Goal: Task Accomplishment & Management: Complete application form

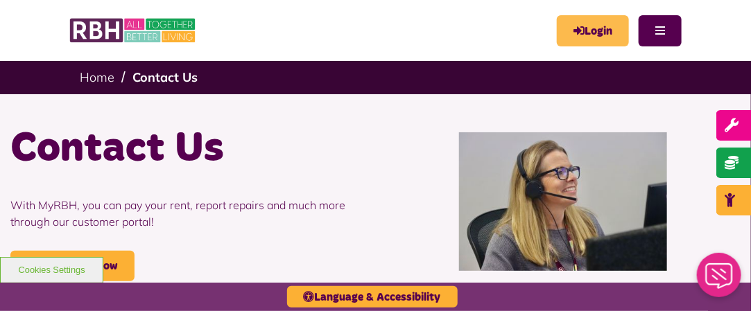
click at [583, 24] on link "Login" at bounding box center [593, 30] width 72 height 31
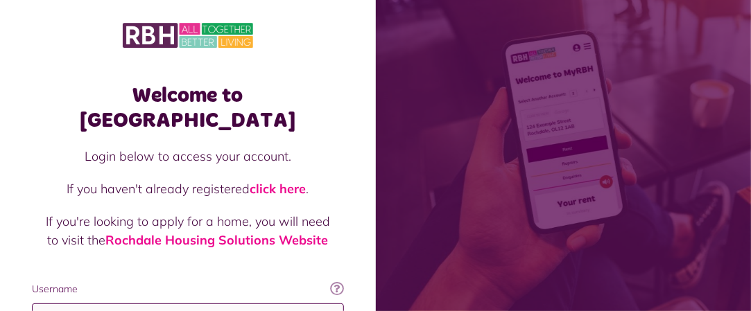
type input "**********"
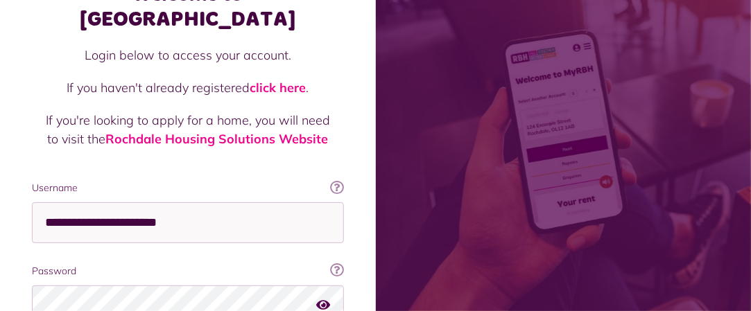
scroll to position [182, 0]
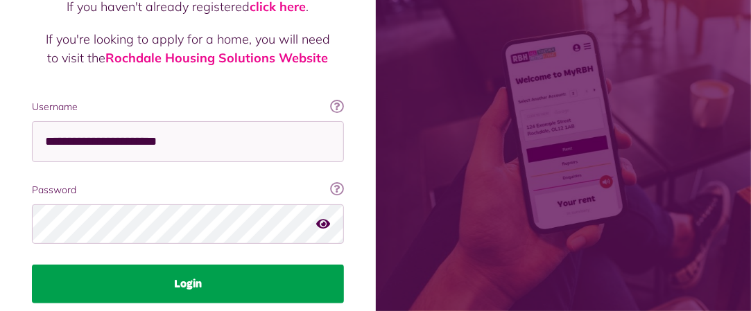
click at [273, 265] on button "Login" at bounding box center [188, 284] width 312 height 39
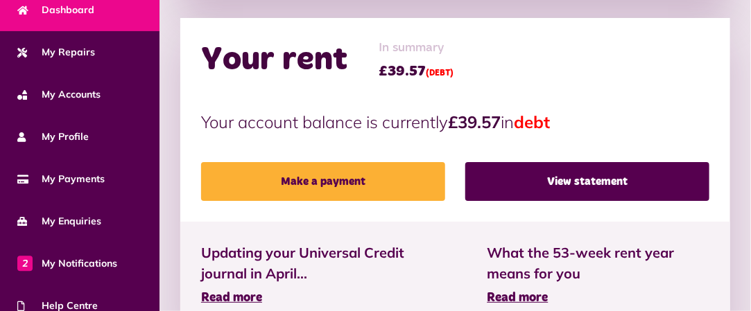
scroll to position [76, 0]
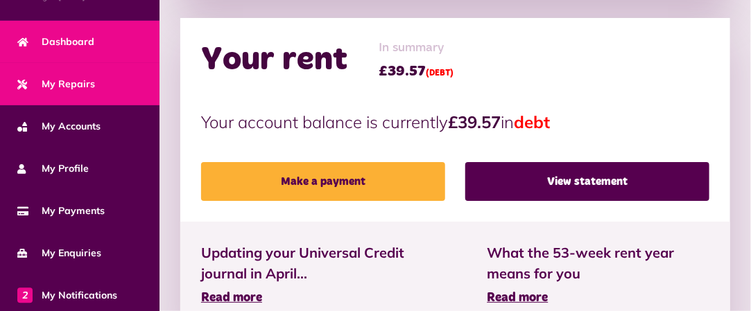
click at [83, 80] on span "My Repairs" at bounding box center [56, 84] width 78 height 15
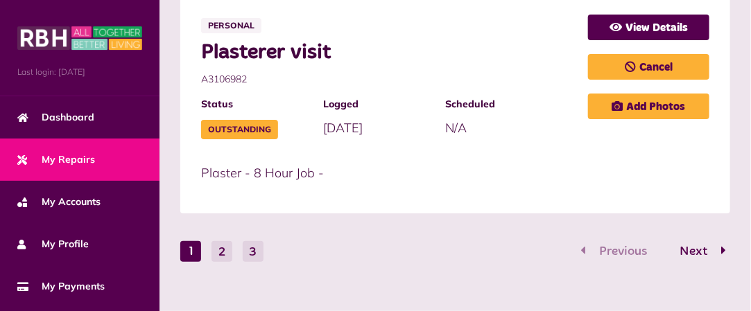
scroll to position [1781, 0]
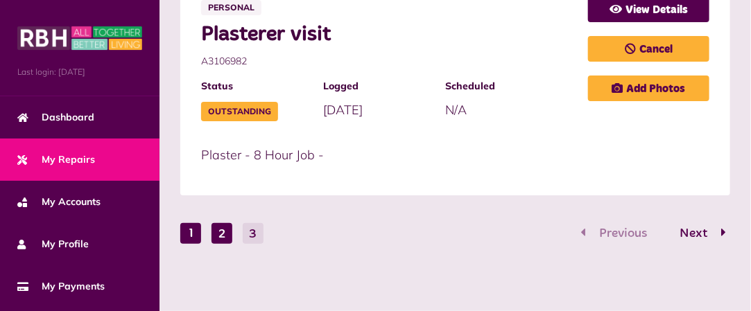
click at [223, 235] on button "2" at bounding box center [222, 233] width 21 height 21
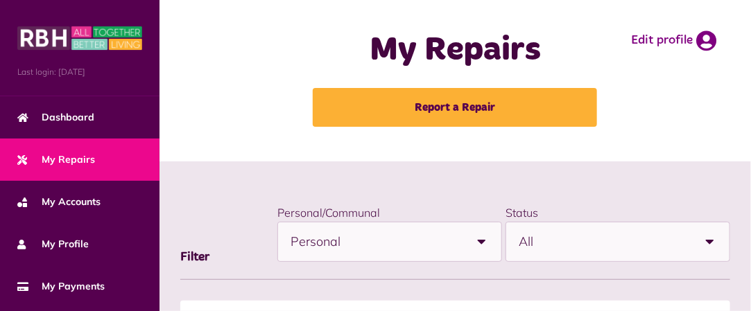
scroll to position [0, 0]
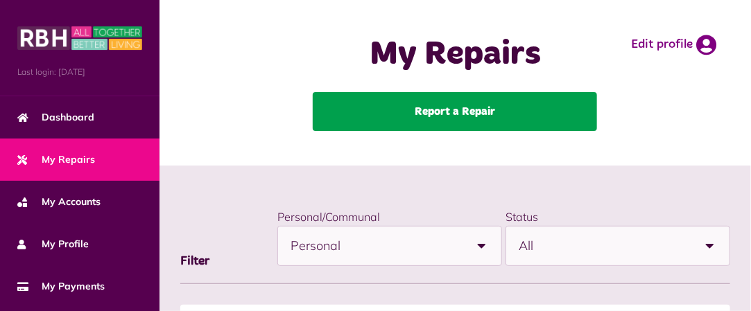
click at [500, 112] on link "Report a Repair" at bounding box center [455, 111] width 284 height 39
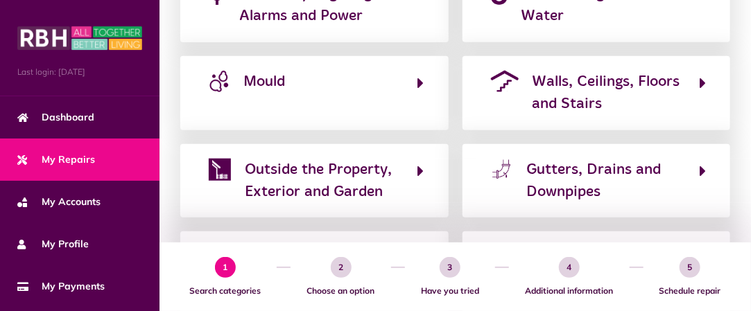
scroll to position [436, 0]
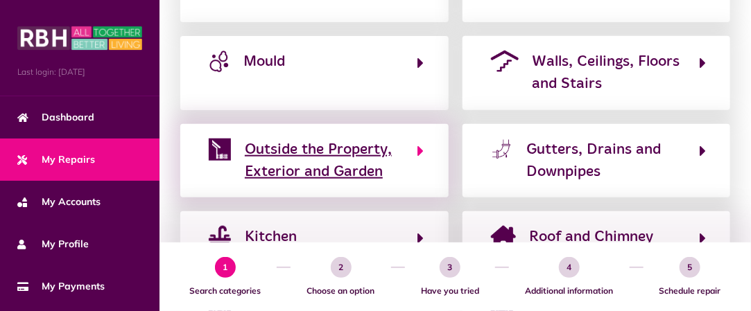
click at [383, 144] on span "Outside the Property, Exterior and Garden" at bounding box center [324, 161] width 159 height 45
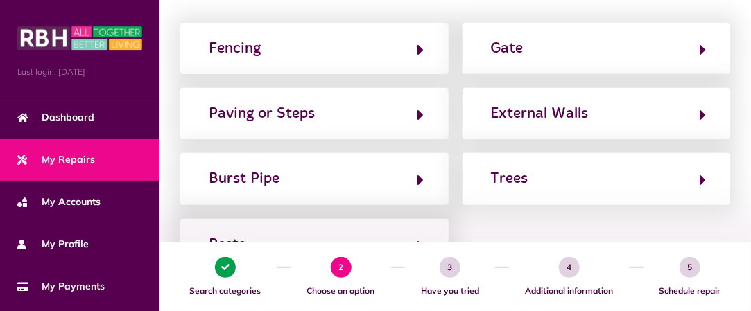
scroll to position [240, 0]
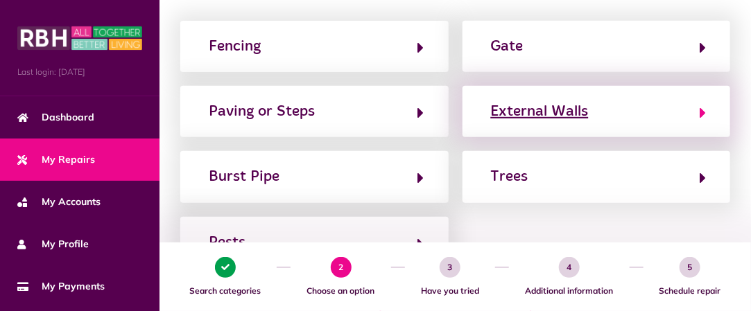
click at [703, 109] on icon "button" at bounding box center [703, 113] width 6 height 17
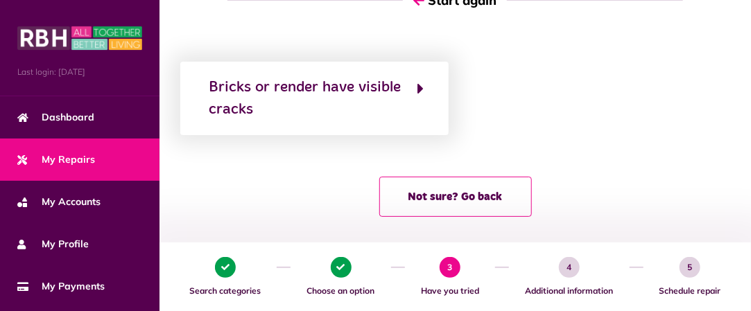
scroll to position [135, 0]
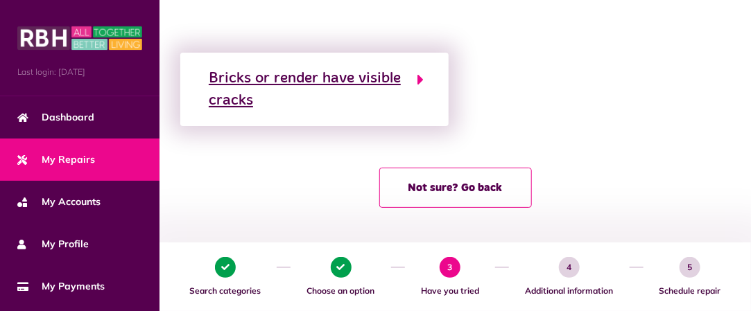
click at [382, 76] on div "Bricks or render have visible cracks" at bounding box center [306, 89] width 195 height 45
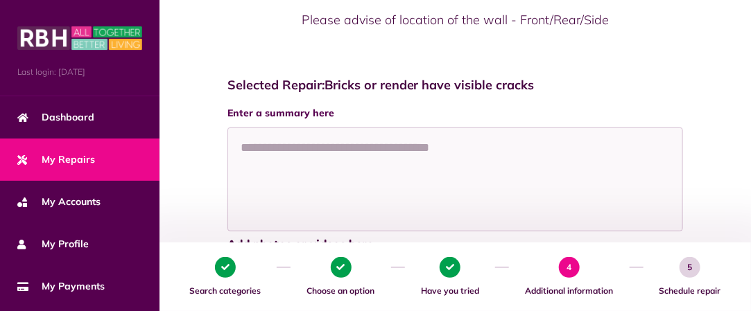
scroll to position [249, 0]
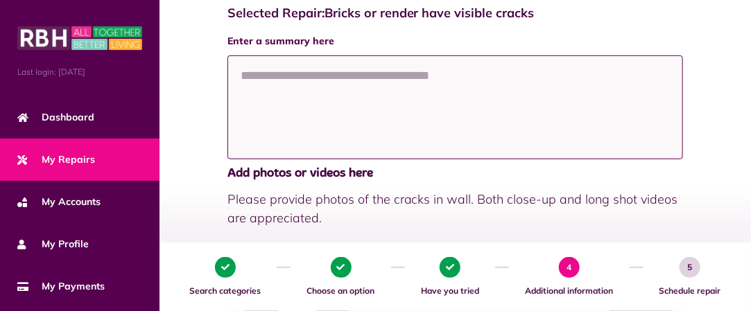
click at [359, 78] on textarea at bounding box center [456, 107] width 456 height 104
click at [343, 78] on textarea "**********" at bounding box center [456, 107] width 456 height 104
click at [245, 77] on textarea "**********" at bounding box center [456, 107] width 456 height 104
click at [300, 125] on textarea "**********" at bounding box center [456, 107] width 456 height 104
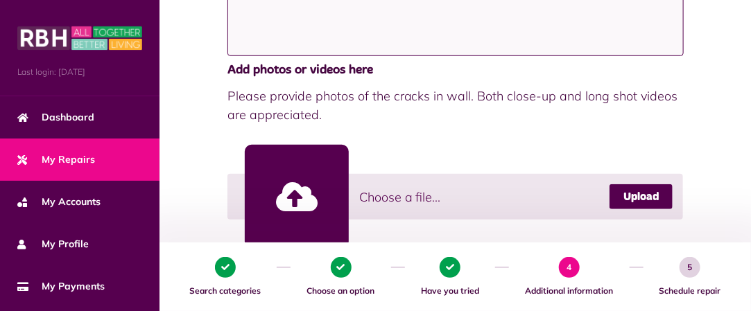
scroll to position [404, 0]
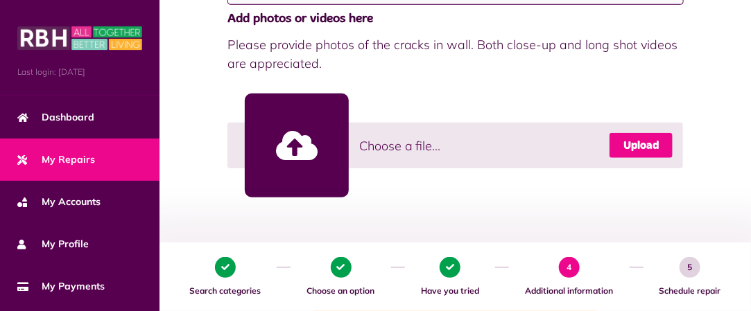
type textarea "**********"
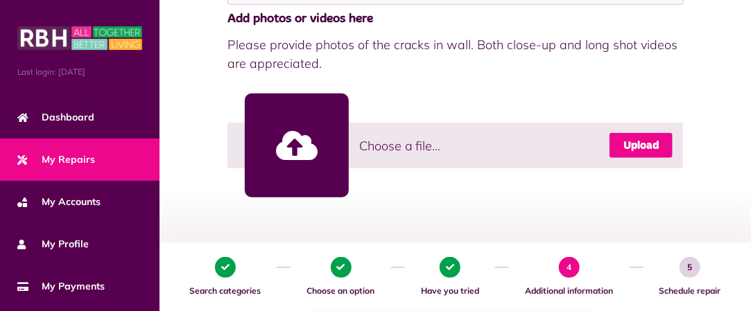
click at [650, 137] on link "Upload" at bounding box center [641, 145] width 63 height 25
click at [660, 138] on link "Upload" at bounding box center [641, 145] width 63 height 25
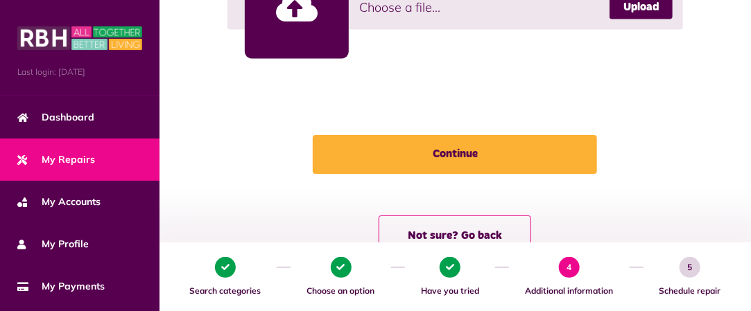
scroll to position [890, 0]
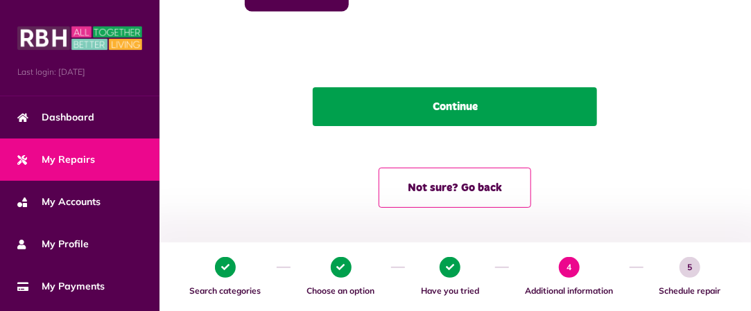
click at [498, 100] on button "Continue" at bounding box center [455, 106] width 284 height 39
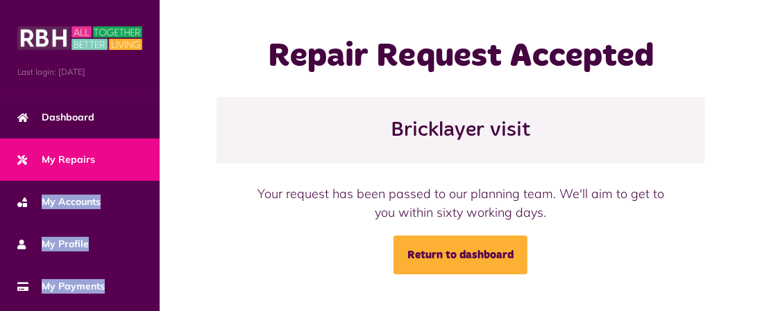
drag, startPoint x: 162, startPoint y: 56, endPoint x: 159, endPoint y: 159, distance: 102.7
click at [159, 159] on div "Menu Last login: 15/09/2025 Dashboard My Repairs My Accounts My Profile 2" at bounding box center [381, 155] width 762 height 311
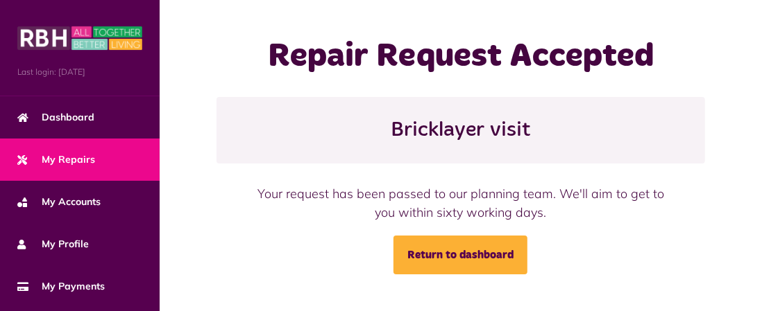
click at [209, 121] on div "Repair Request Accepted Bricklayer visit Your request has been passed to our pl…" at bounding box center [461, 156] width 602 height 239
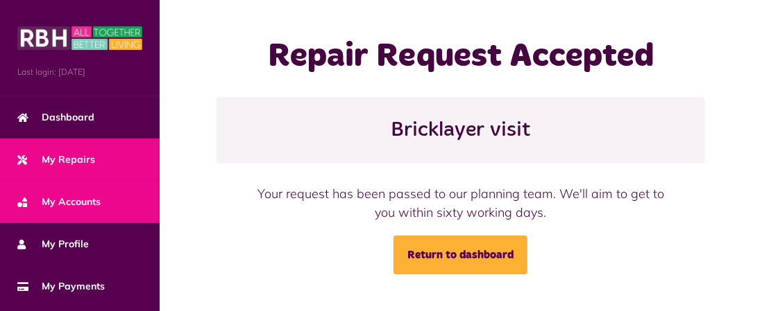
click at [87, 195] on span "My Accounts" at bounding box center [58, 202] width 83 height 15
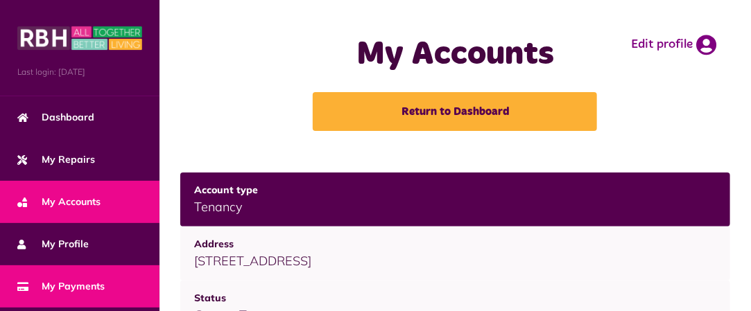
click at [76, 286] on span "My Payments" at bounding box center [60, 287] width 87 height 15
